Goal: Task Accomplishment & Management: Complete application form

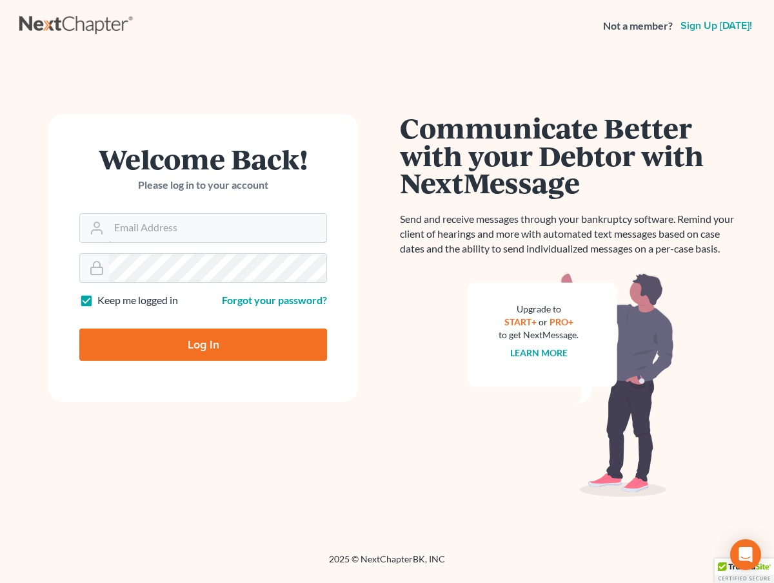
type input "madison@karinalucidlaw.com"
click at [259, 356] on input "Log In" at bounding box center [203, 345] width 248 height 32
type input "Thinking..."
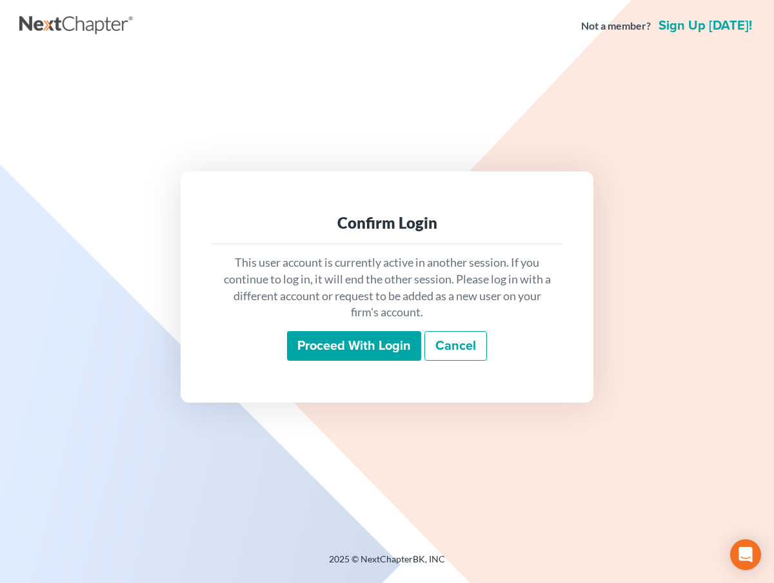
click at [382, 344] on input "Proceed with login" at bounding box center [354, 346] width 134 height 30
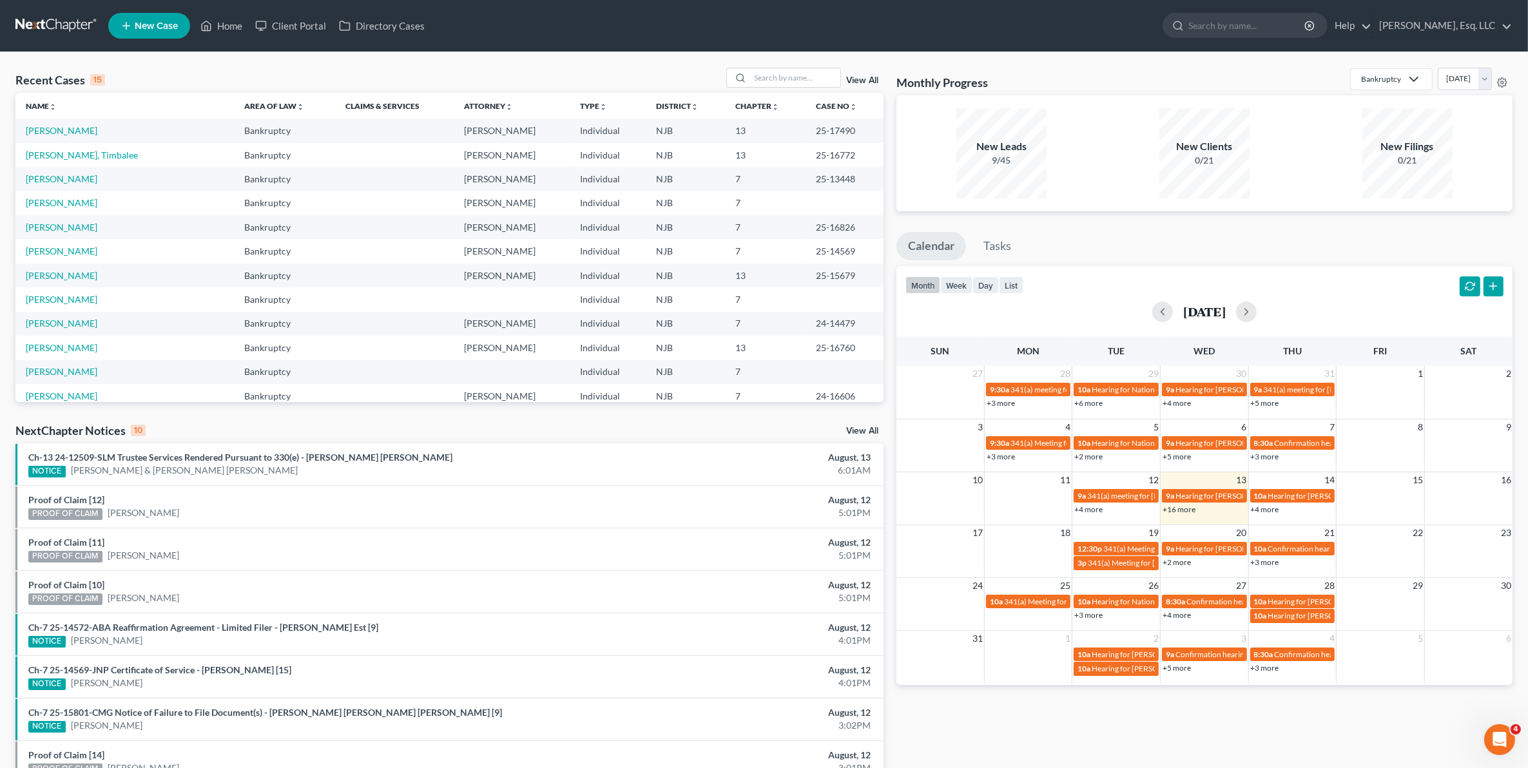
click at [147, 30] on span "New Case" at bounding box center [156, 26] width 43 height 10
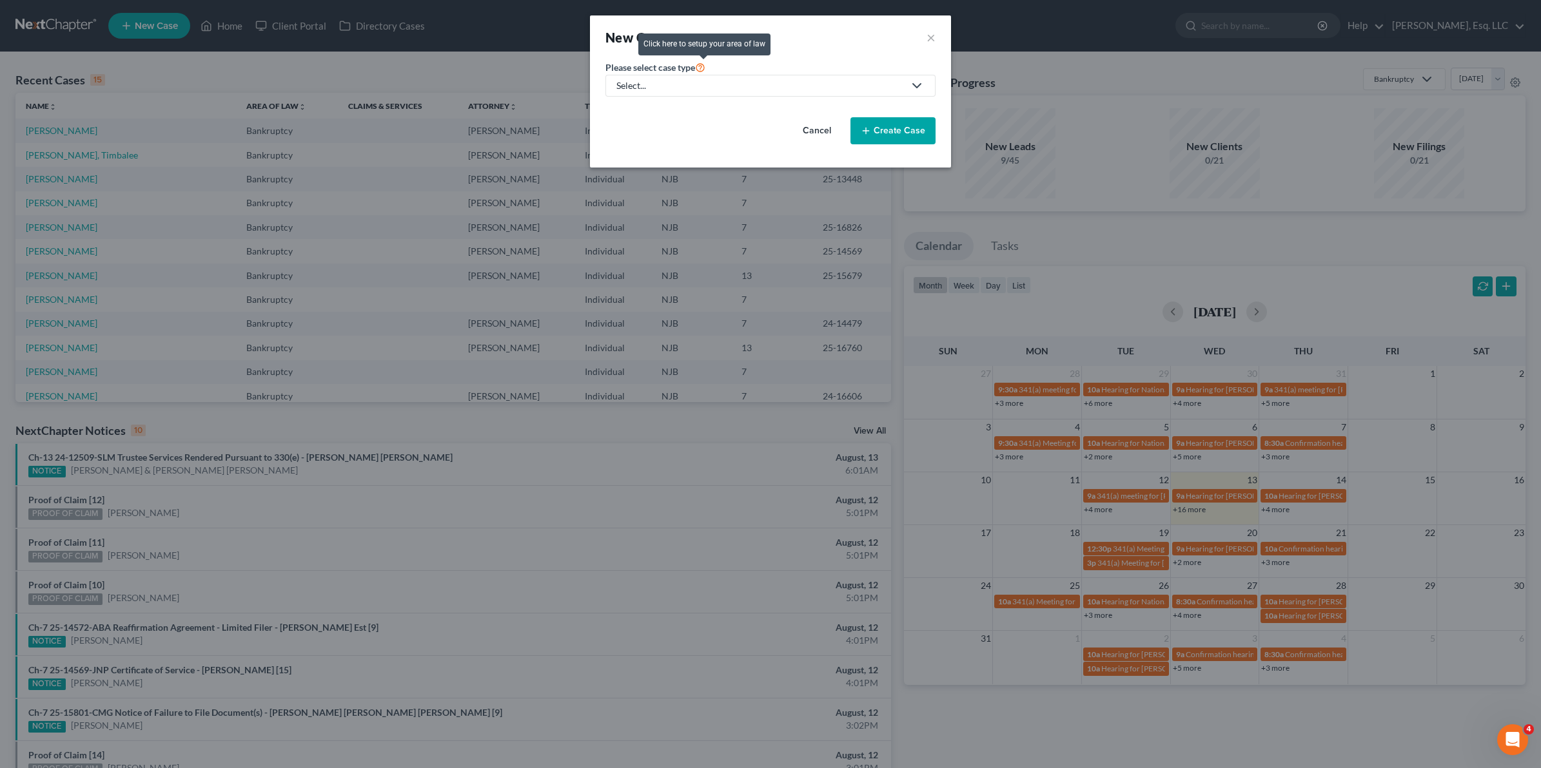
click at [697, 72] on icon at bounding box center [700, 67] width 10 height 12
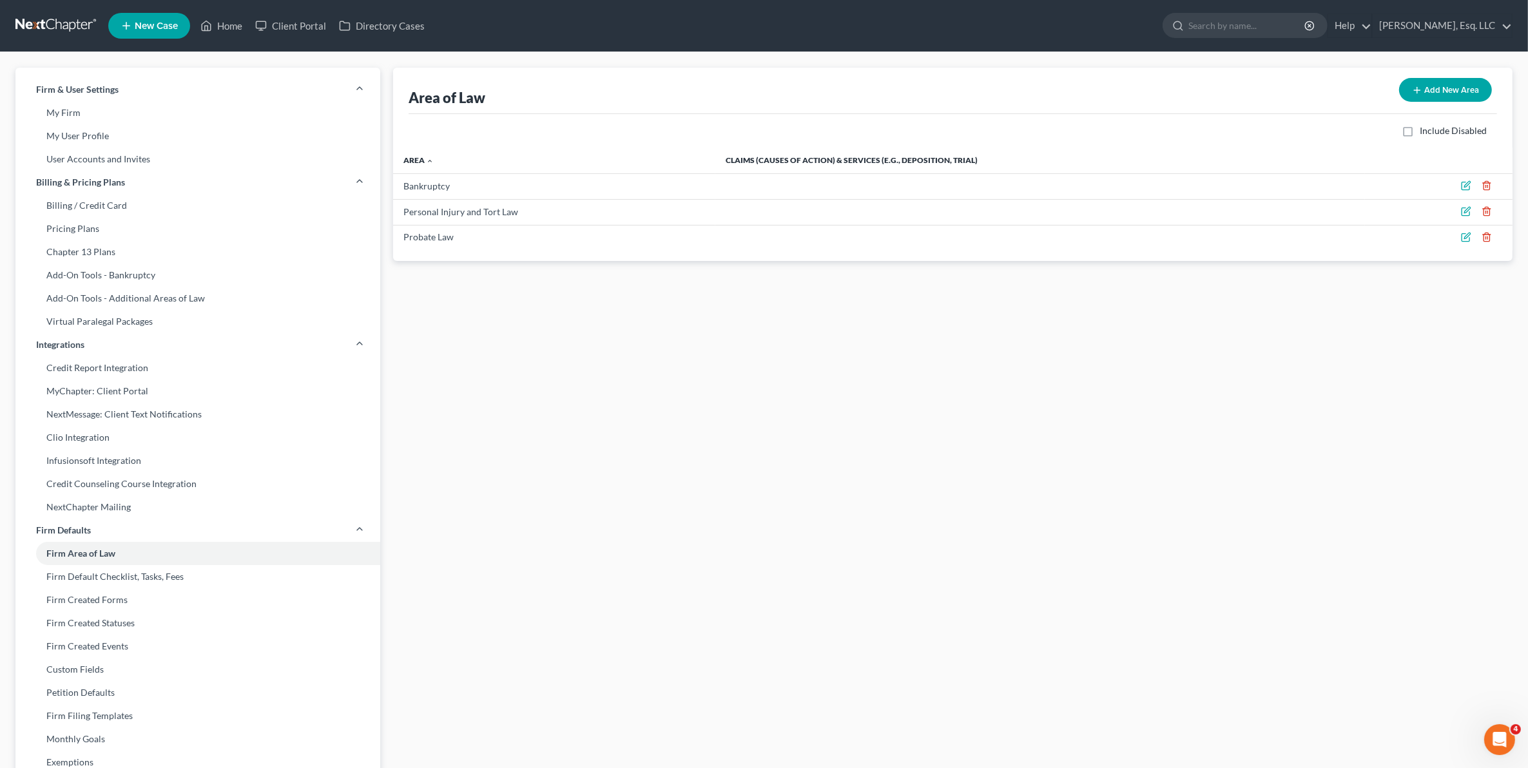
click at [169, 37] on link "New Case" at bounding box center [149, 26] width 82 height 26
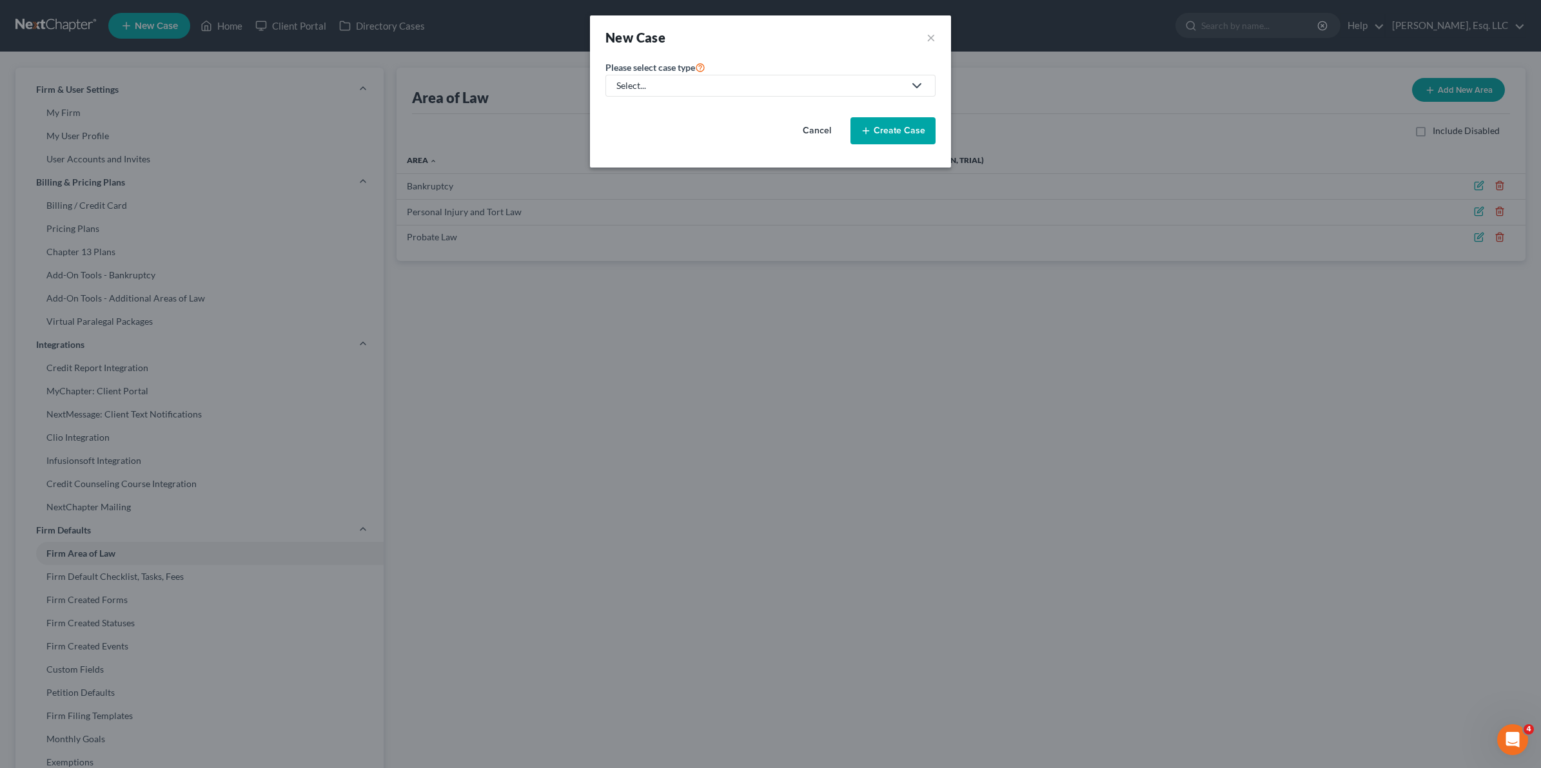
click at [724, 87] on div "Select..." at bounding box center [759, 85] width 287 height 13
click at [674, 111] on div "Bankruptcy" at bounding box center [675, 112] width 115 height 13
select select "51"
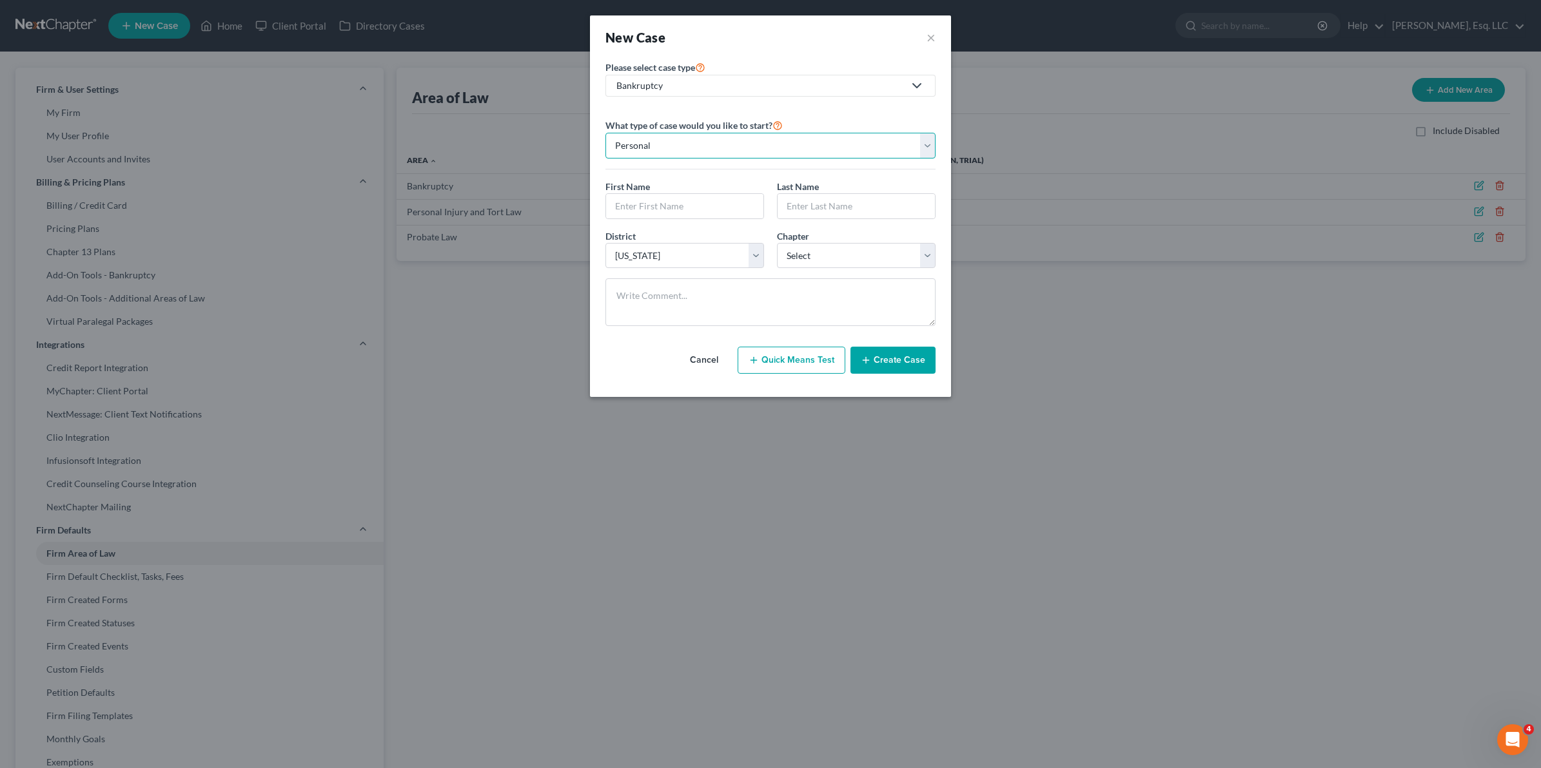
click at [729, 142] on select "Personal Business" at bounding box center [770, 146] width 330 height 26
click at [667, 203] on input "text" at bounding box center [684, 206] width 157 height 24
type input "Harish"
click at [759, 203] on input "text" at bounding box center [855, 206] width 157 height 24
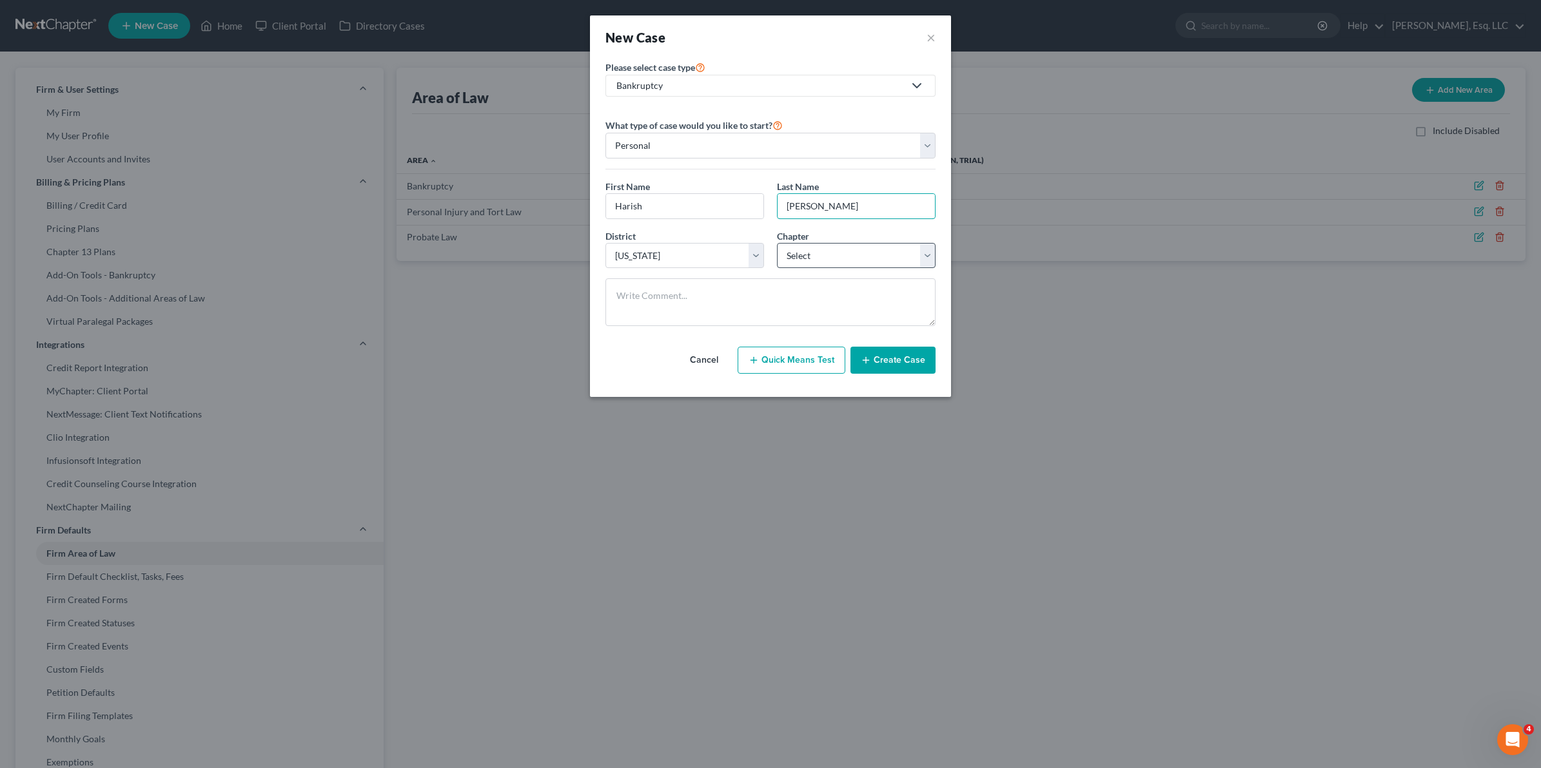
type input "Vaswani"
click at [759, 257] on select "Select 7 11 12 13" at bounding box center [856, 256] width 159 height 26
select select "3"
click at [759, 244] on select "Select 7 11 12 13" at bounding box center [856, 256] width 159 height 26
drag, startPoint x: 917, startPoint y: 377, endPoint x: 908, endPoint y: 365, distance: 14.7
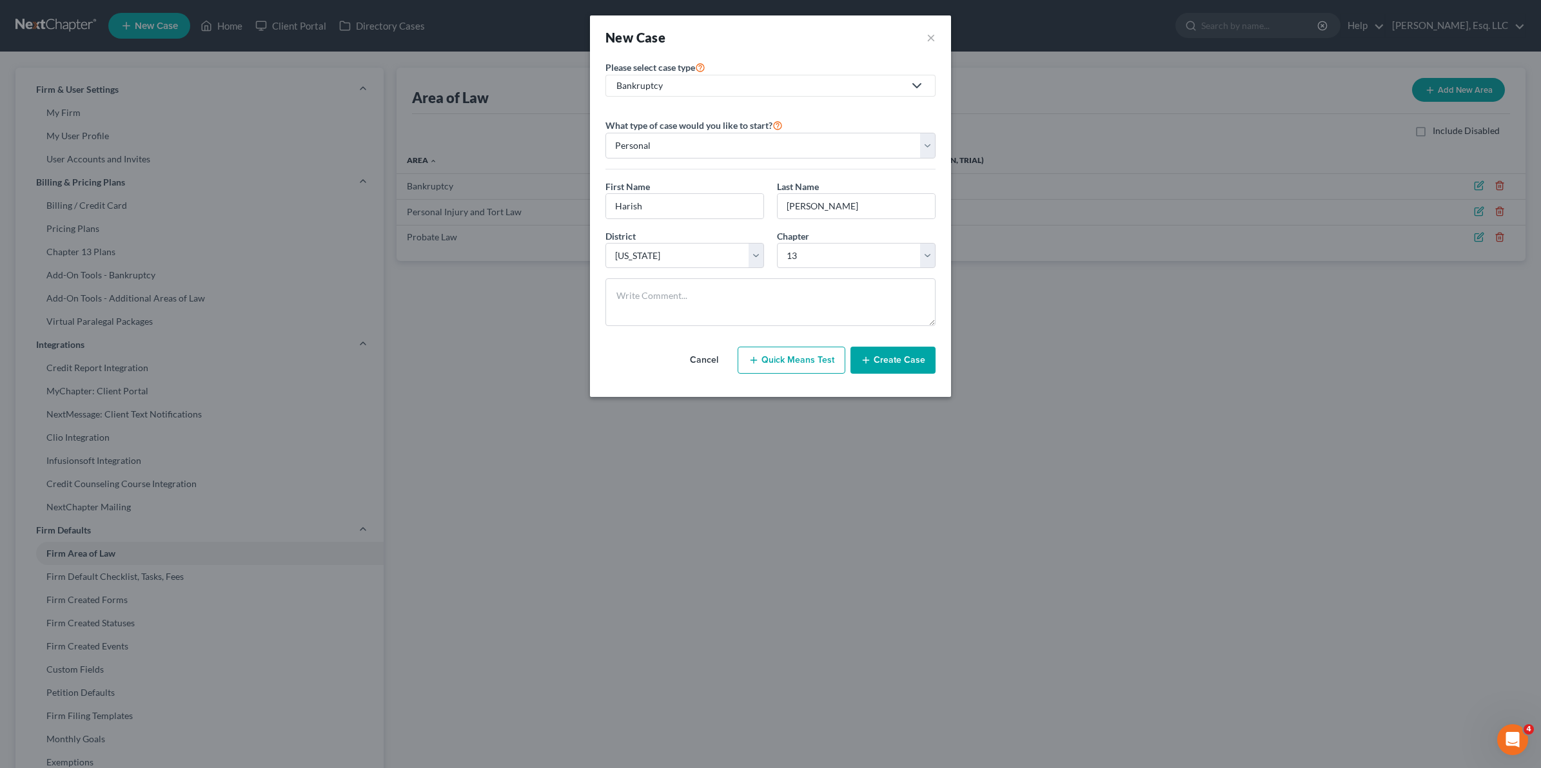
click at [759, 377] on div "Cancel Quick Means Test Create Case" at bounding box center [770, 360] width 330 height 48
click at [759, 362] on button "Create Case" at bounding box center [892, 360] width 85 height 27
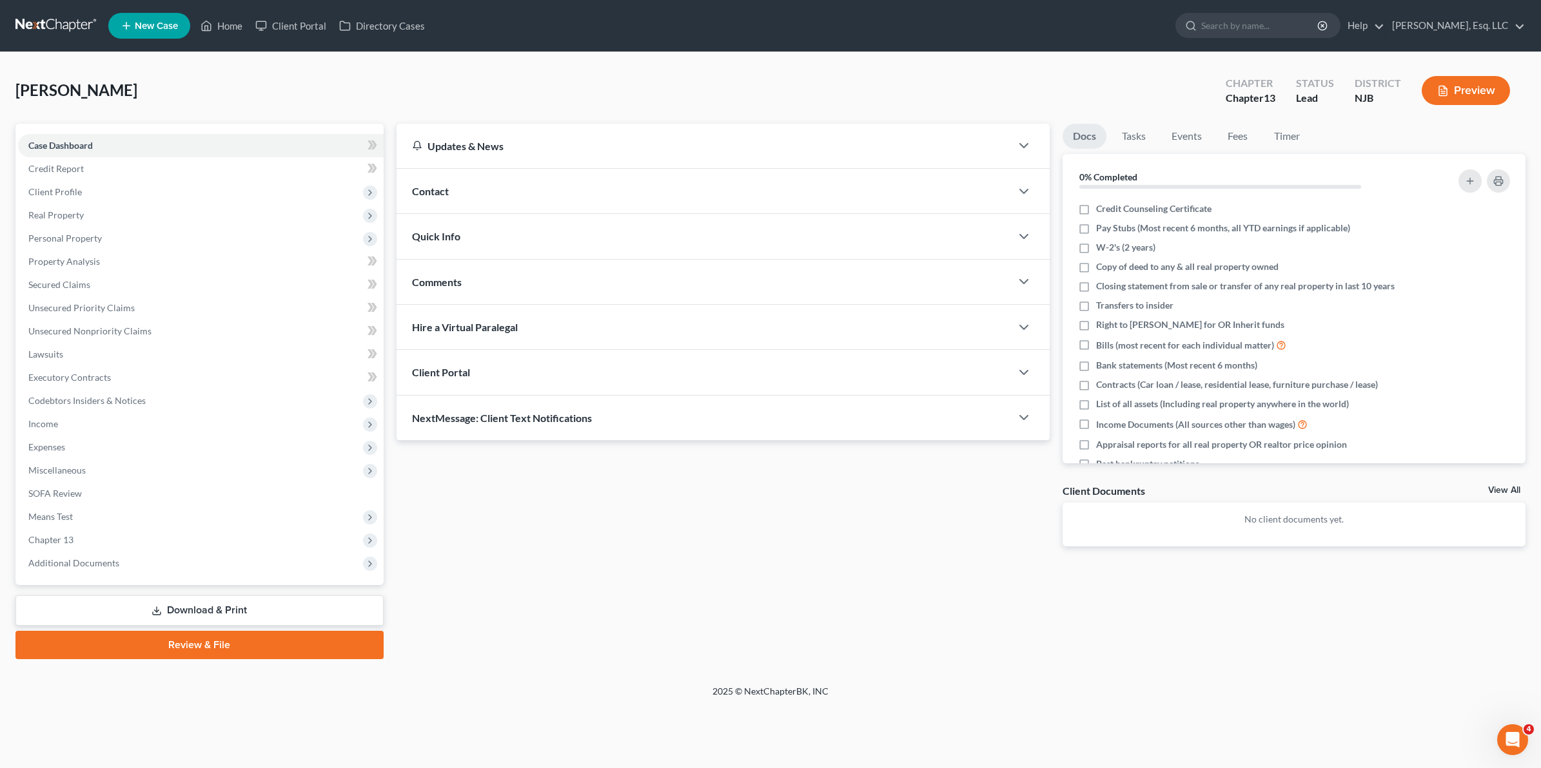
click at [527, 378] on div "Client Portal" at bounding box center [703, 372] width 614 height 44
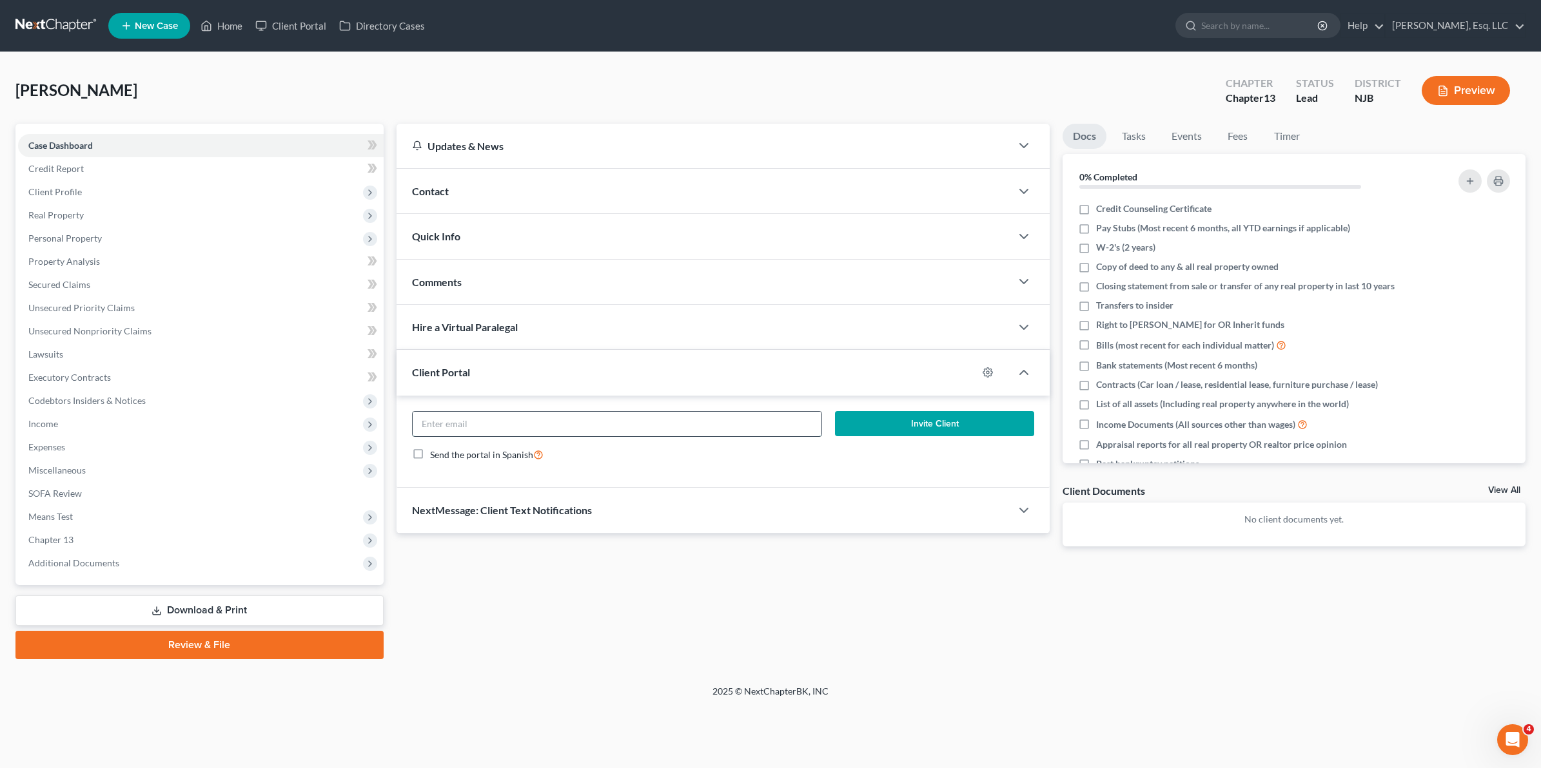
click at [532, 423] on input "email" at bounding box center [617, 424] width 409 height 24
paste input "harishvaswani@gmail.com"
click at [423, 426] on input "harishvaswani@gmail.com" at bounding box center [617, 424] width 409 height 24
type input "harishvaswani@gmail.com"
click at [759, 426] on button "Invite Client" at bounding box center [934, 424] width 199 height 26
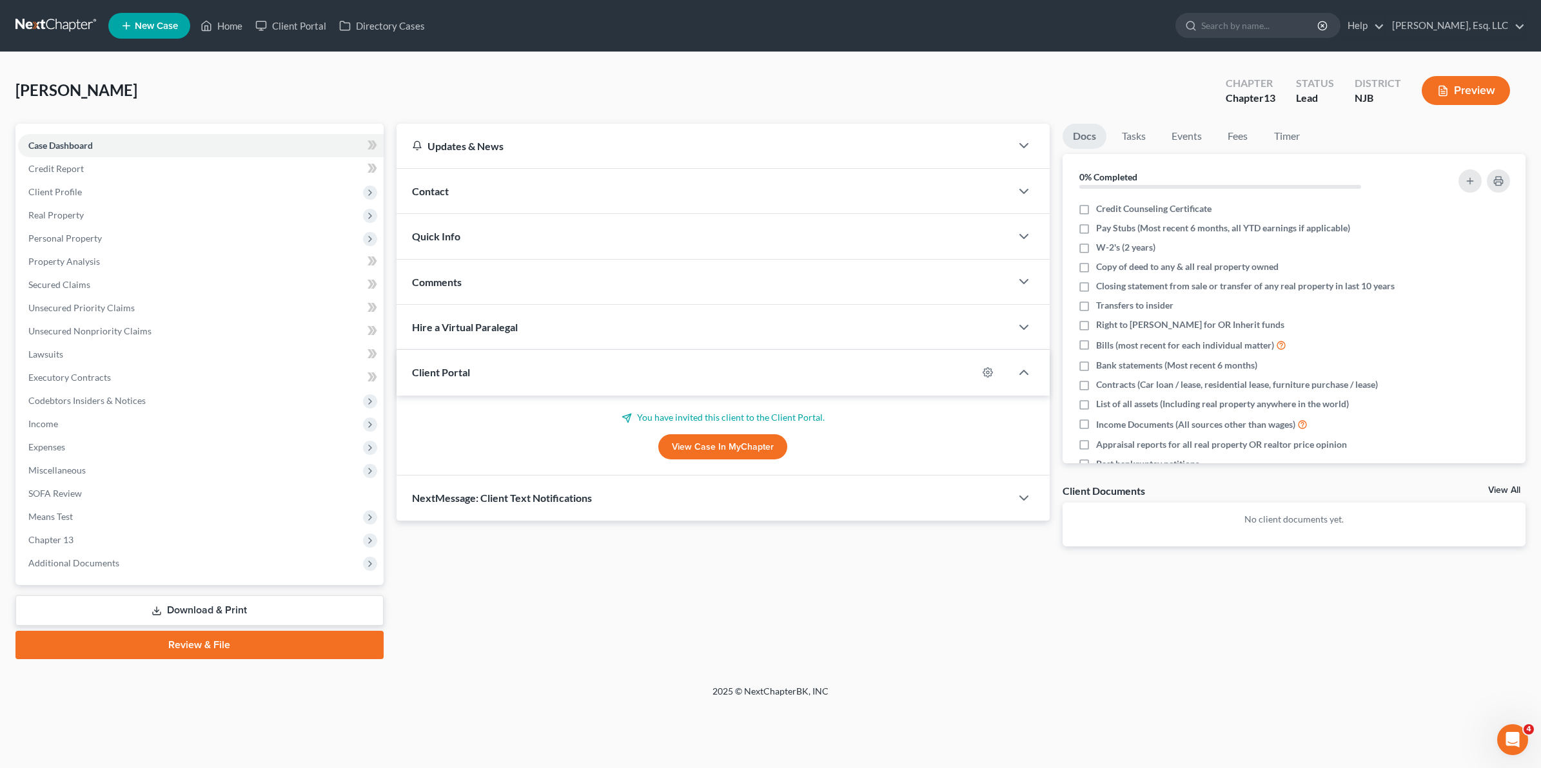
click at [140, 24] on span "New Case" at bounding box center [156, 26] width 43 height 10
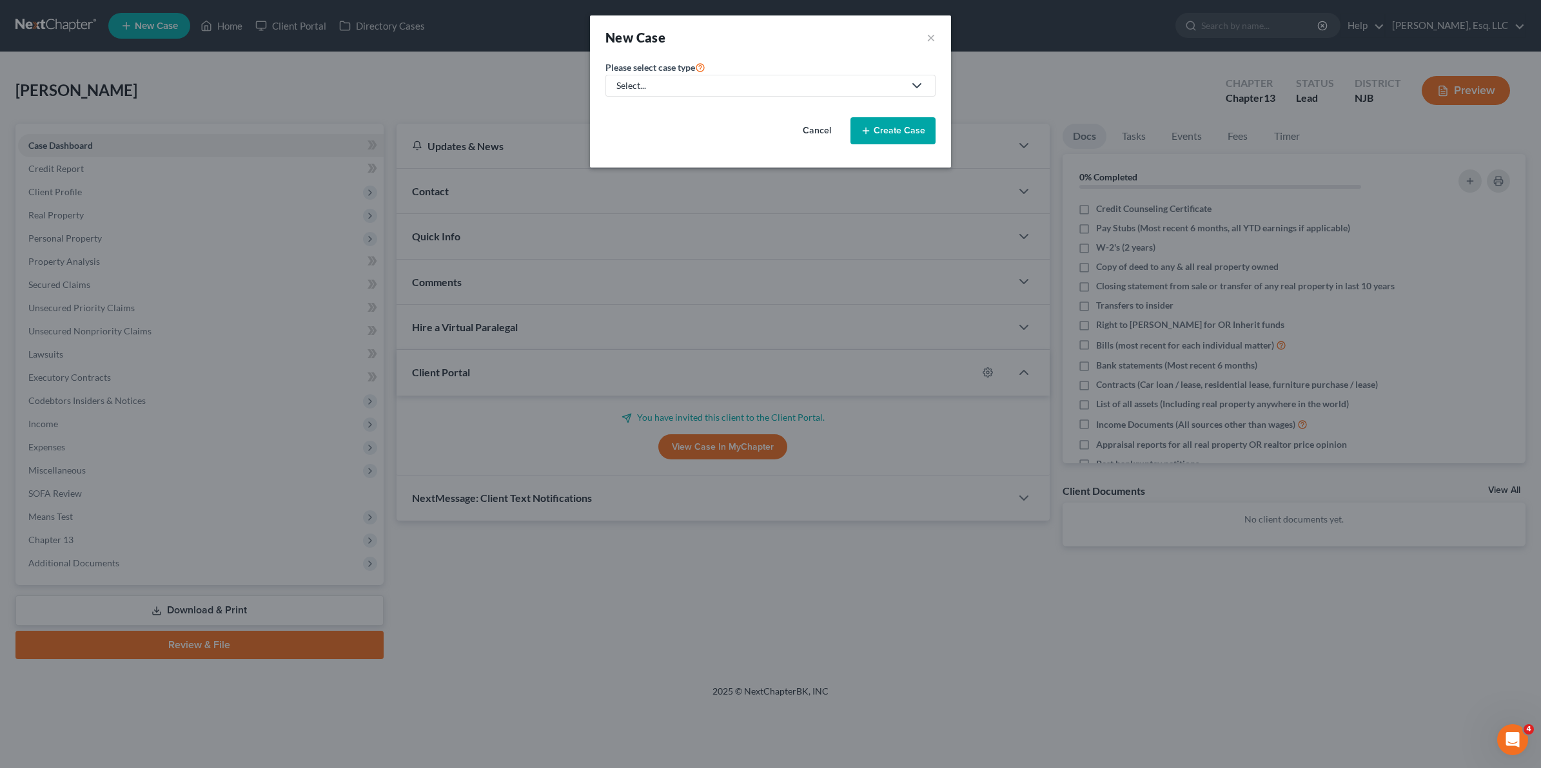
drag, startPoint x: 665, startPoint y: 83, endPoint x: 668, endPoint y: 89, distance: 6.9
click at [665, 84] on div "Select..." at bounding box center [759, 85] width 287 height 13
click at [671, 107] on div "Bankruptcy" at bounding box center [675, 112] width 115 height 13
select select "51"
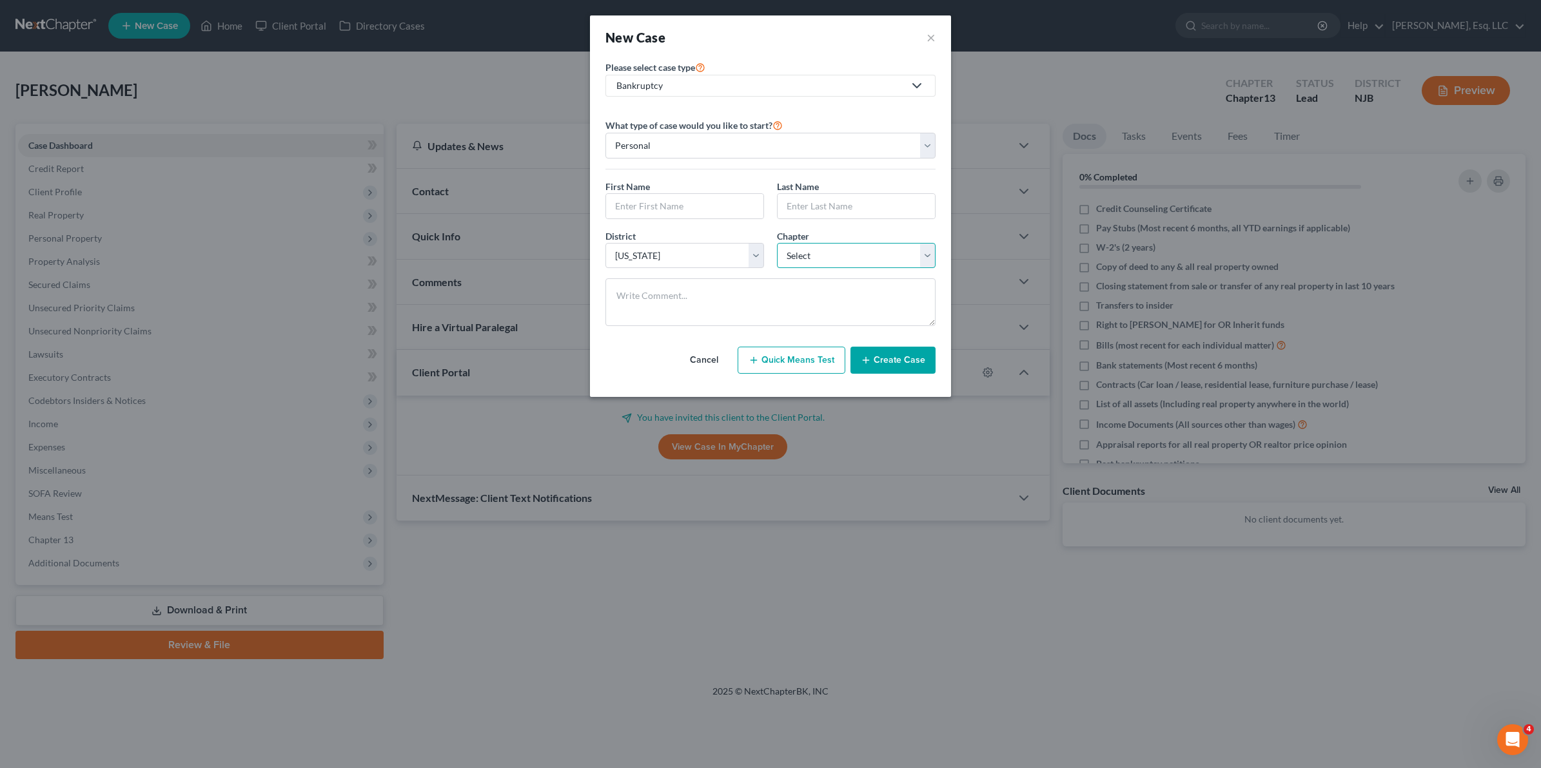
click at [759, 256] on select "Select 7 11 12 13" at bounding box center [856, 256] width 159 height 26
select select "3"
click at [759, 244] on select "Select 7 11 12 13" at bounding box center [856, 256] width 159 height 26
click at [759, 364] on button "Create Case" at bounding box center [892, 360] width 85 height 27
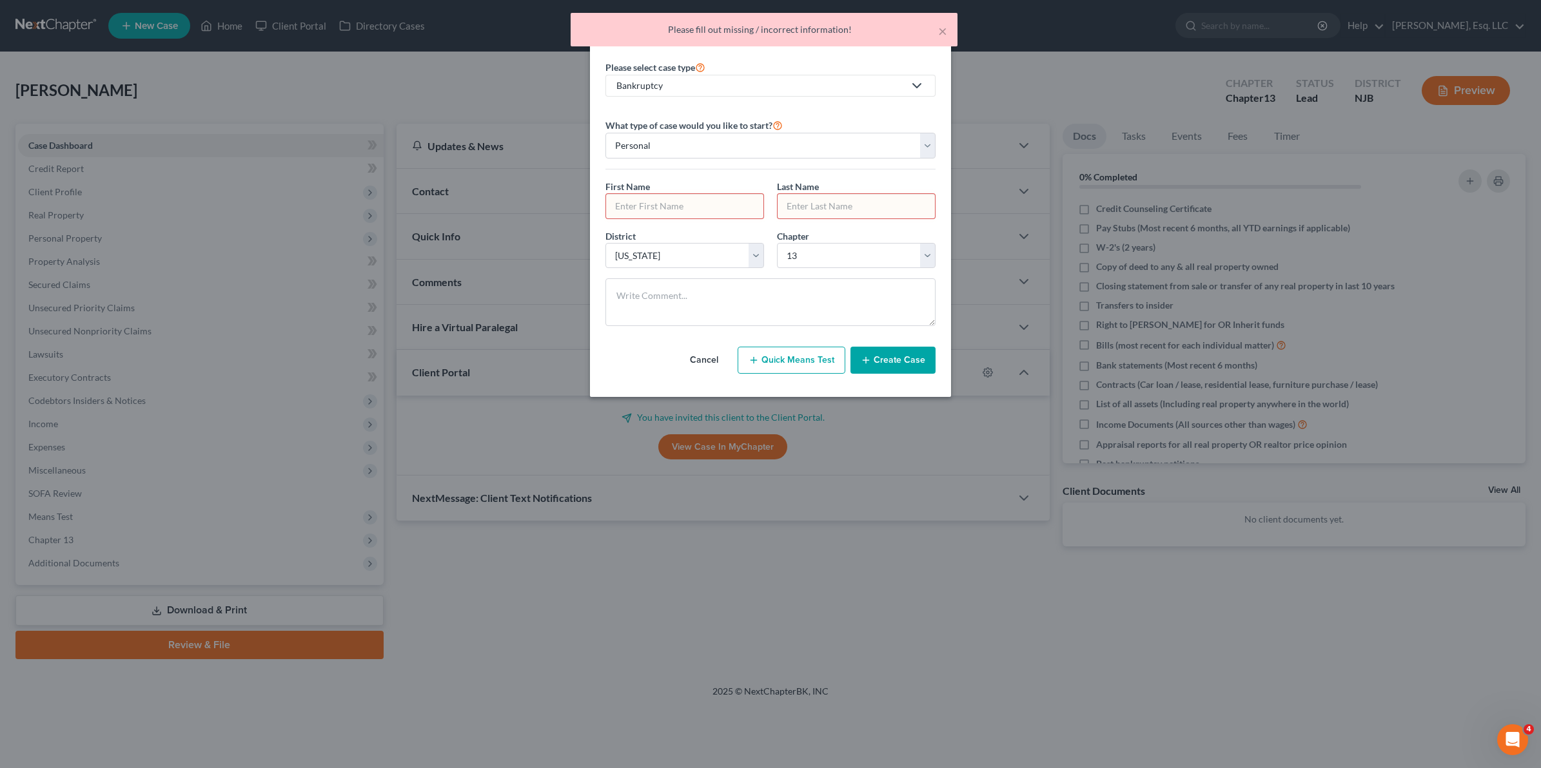
click at [678, 206] on input "text" at bounding box center [684, 206] width 157 height 24
type input "j"
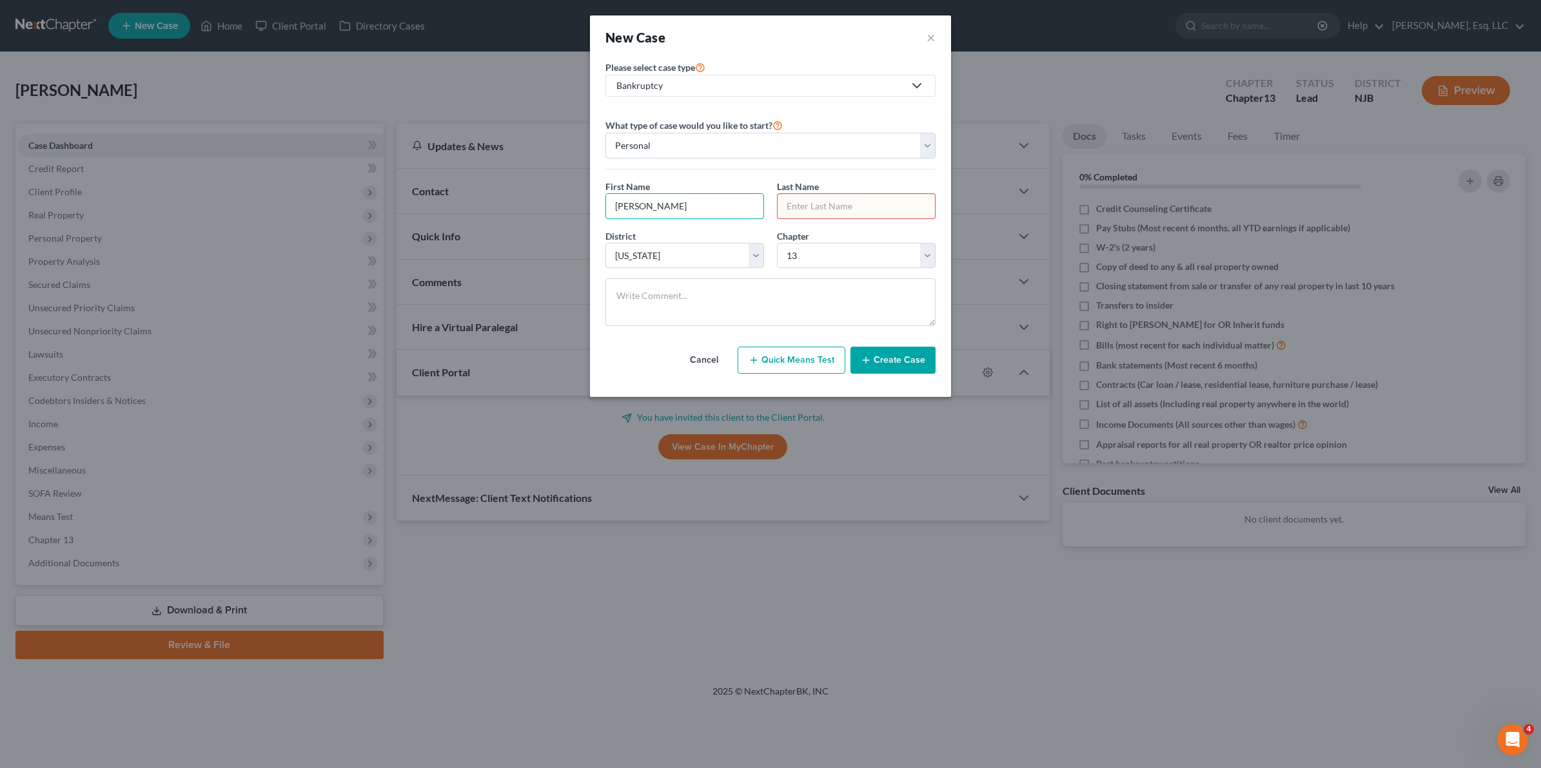
type input "Juan"
click at [759, 197] on input "text" at bounding box center [855, 206] width 157 height 24
type input "Montan"
click at [759, 372] on button "Create Case" at bounding box center [892, 360] width 85 height 27
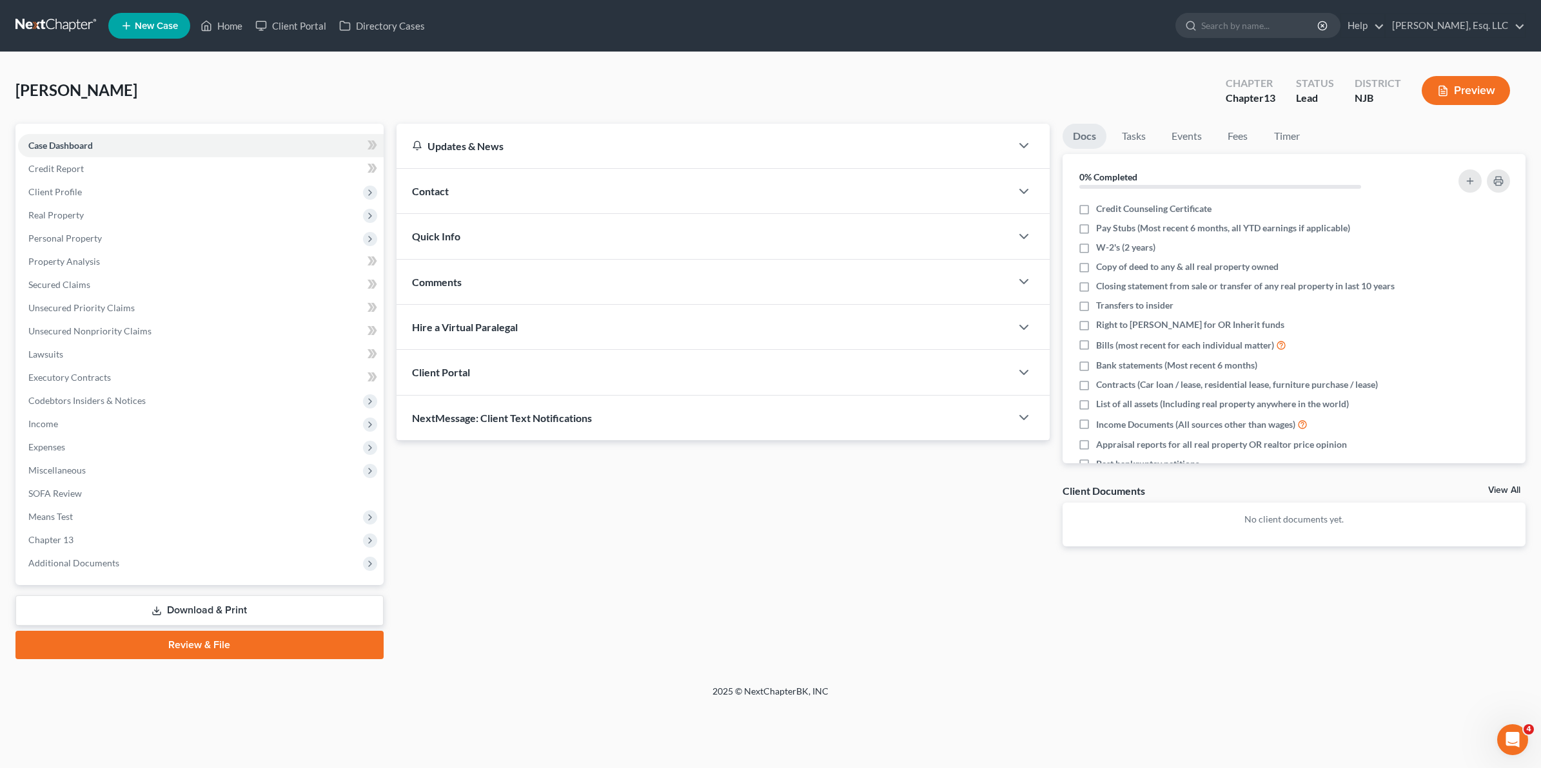
click at [512, 382] on div "Client Portal" at bounding box center [703, 372] width 614 height 44
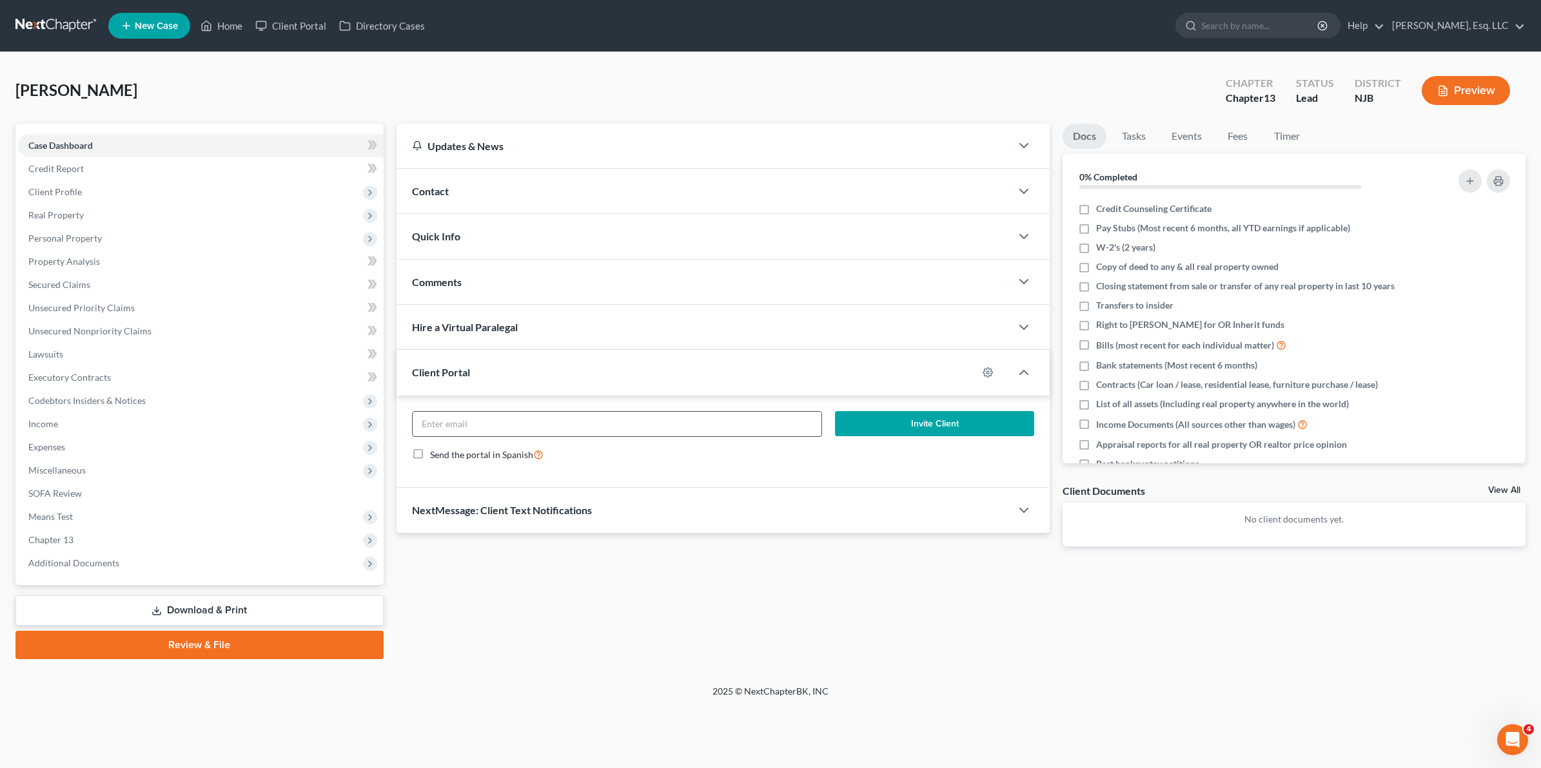
click at [497, 423] on input "email" at bounding box center [617, 424] width 409 height 24
paste input "sebywanda@gmail.com"
click at [423, 429] on input "sebywanda@gmail.com" at bounding box center [617, 424] width 409 height 24
type input "sebywanda@gmail.com"
click at [759, 426] on button "Invite Client" at bounding box center [934, 424] width 199 height 26
